Goal: Download file/media

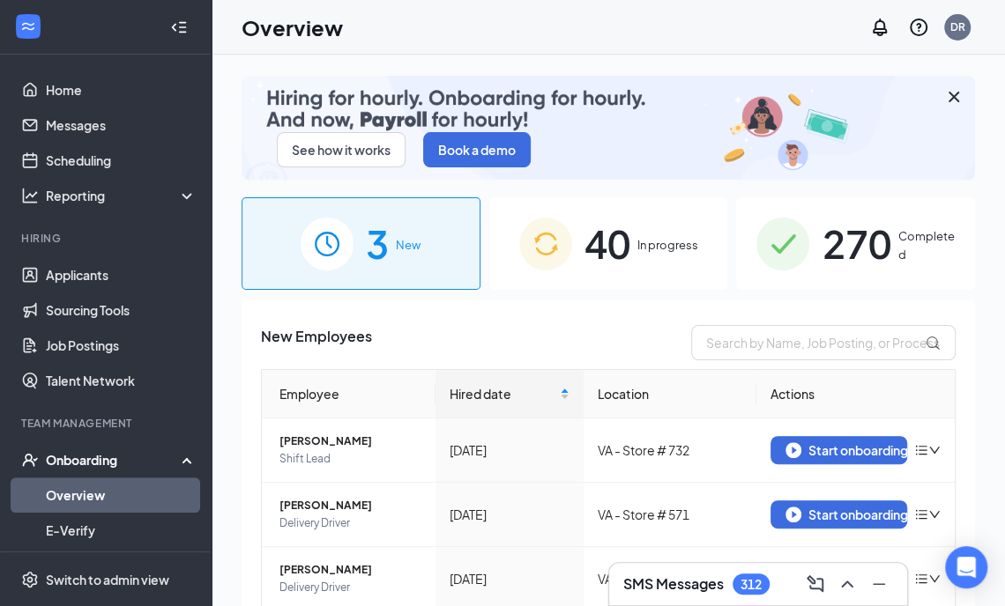
click at [774, 247] on img at bounding box center [782, 244] width 53 height 53
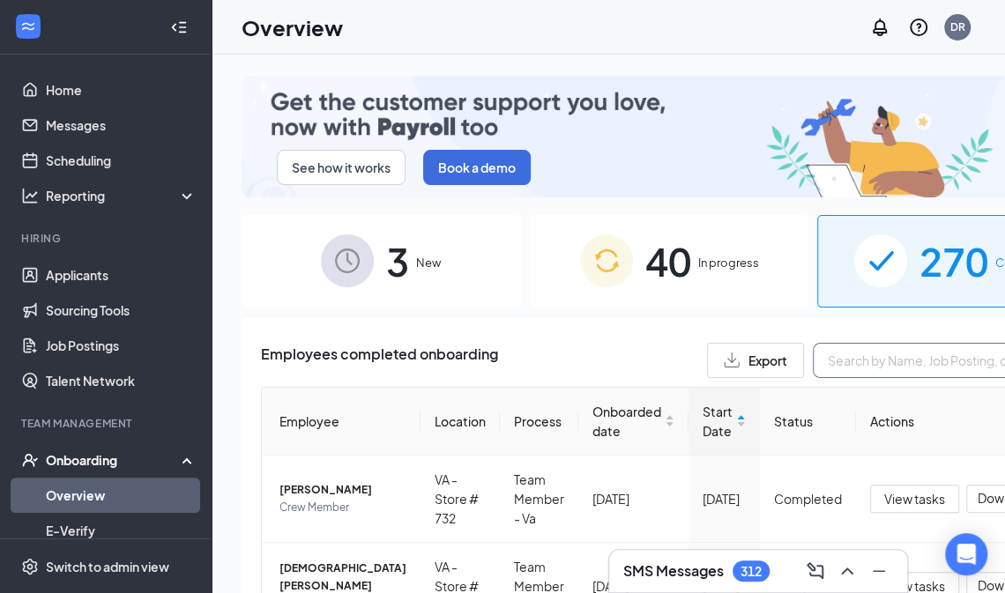
click at [843, 344] on input "text" at bounding box center [945, 360] width 264 height 35
type input "[PERSON_NAME]"
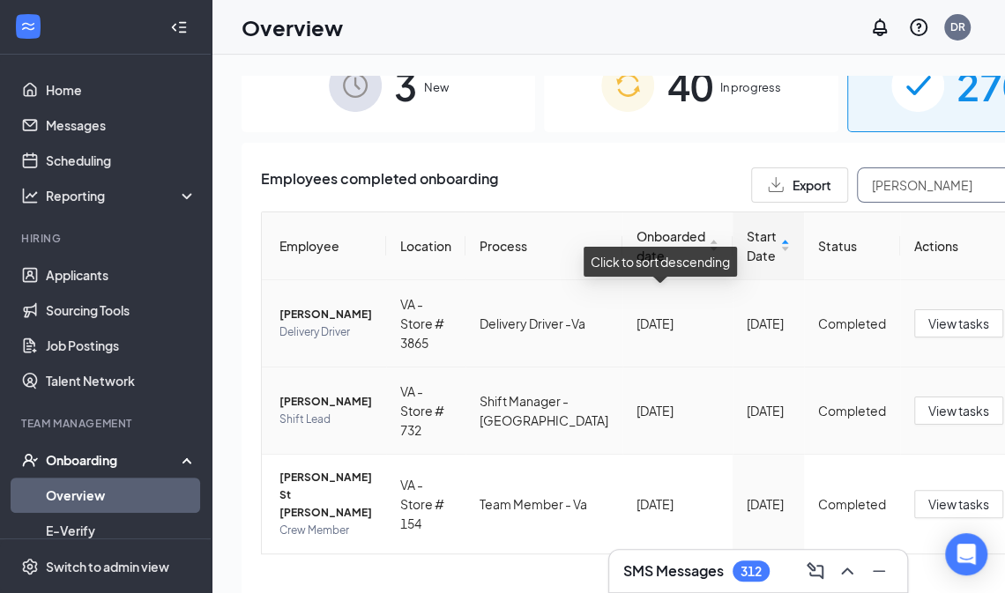
scroll to position [186, 0]
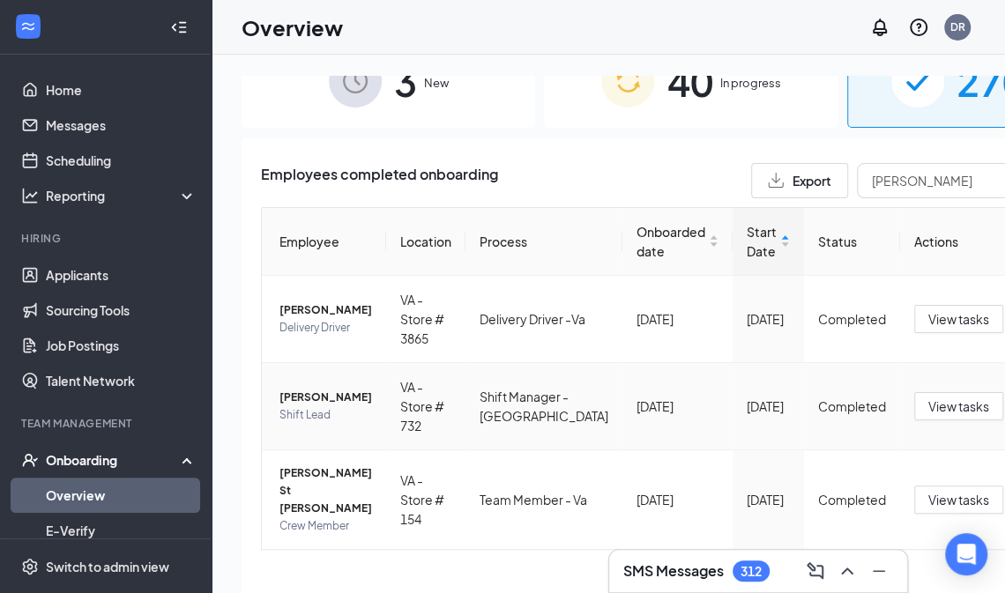
click at [871, 449] on div "Download summary" at bounding box center [894, 445] width 190 height 21
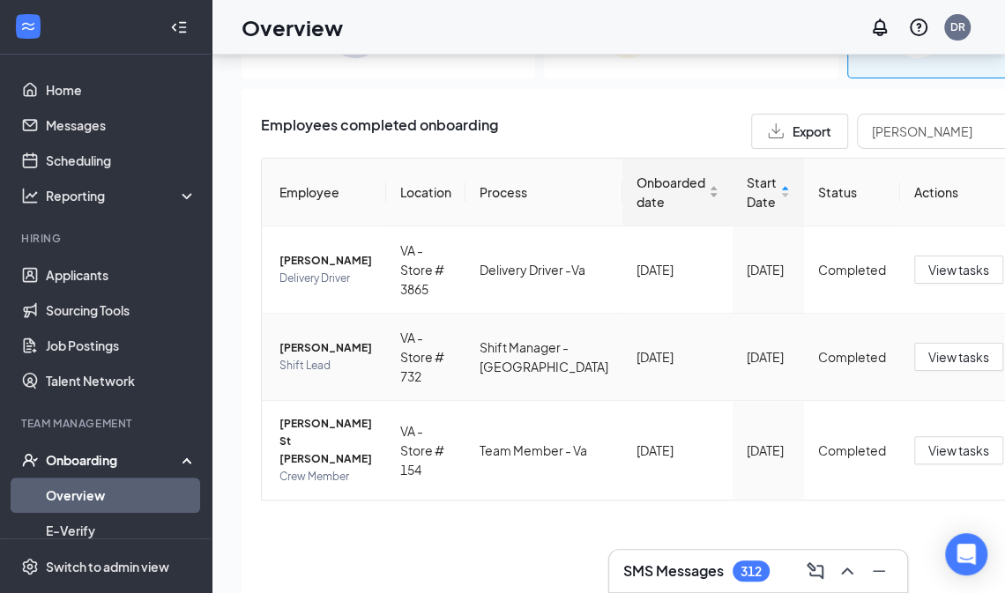
scroll to position [0, 0]
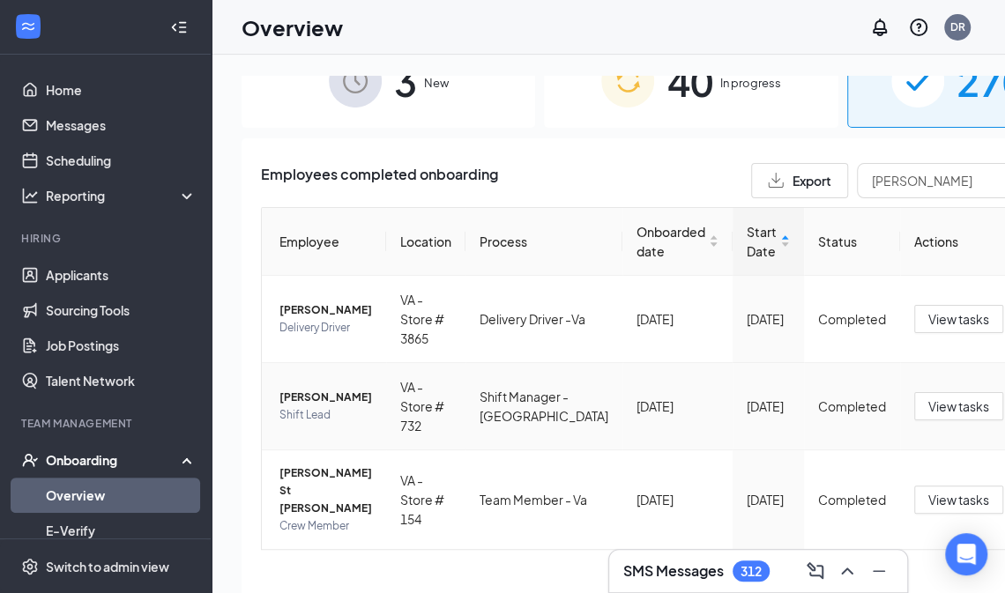
click at [870, 493] on div "Download files" at bounding box center [894, 483] width 190 height 21
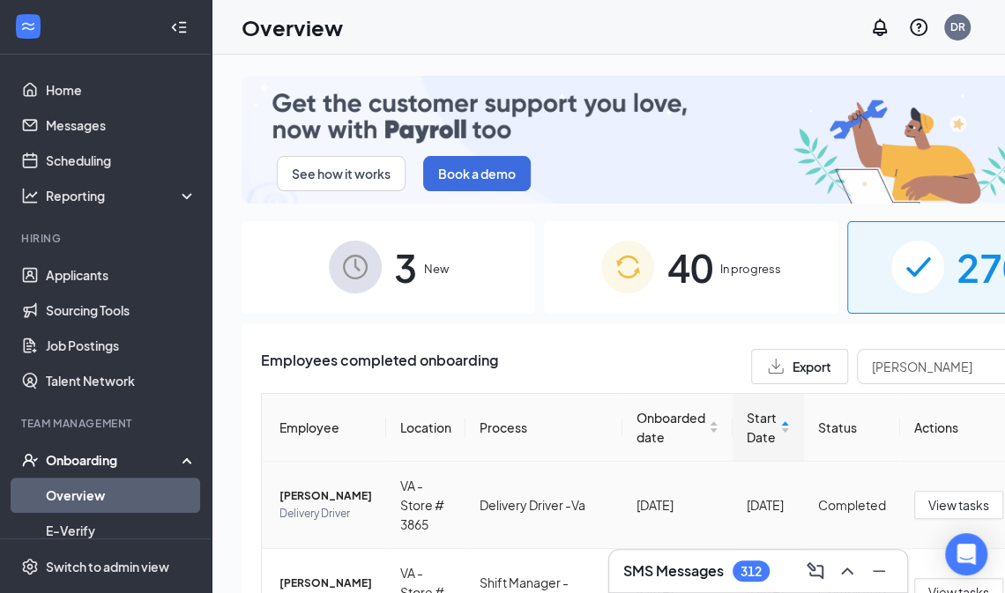
click at [897, 529] on div "Download summary" at bounding box center [894, 537] width 190 height 21
